Goal: Task Accomplishment & Management: Use online tool/utility

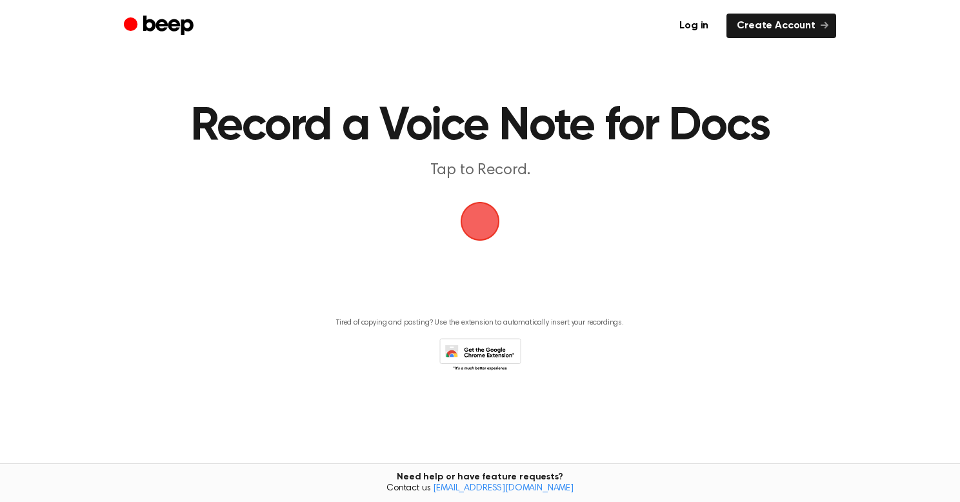
click at [480, 215] on span "button" at bounding box center [480, 221] width 72 height 72
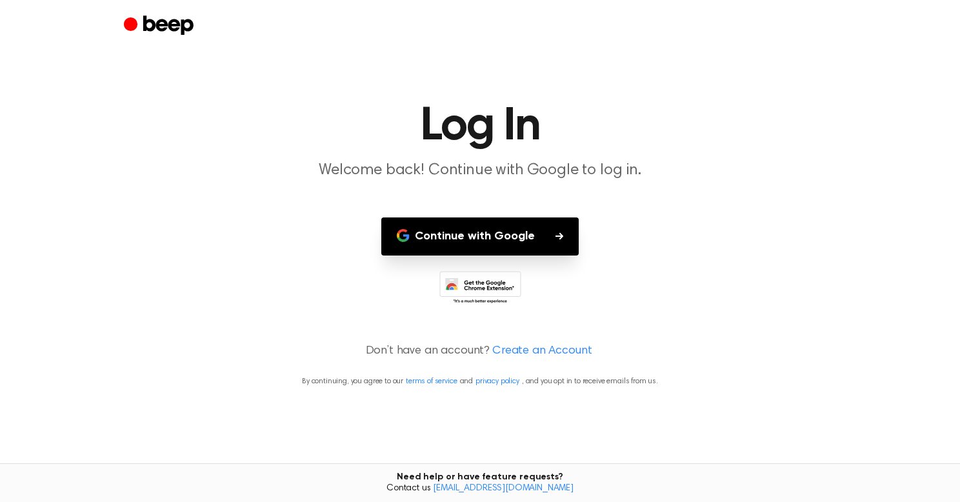
click at [537, 241] on button "Continue with Google" at bounding box center [479, 236] width 197 height 38
click at [534, 245] on button "Continue with Google" at bounding box center [479, 236] width 197 height 38
